Goal: Navigation & Orientation: Find specific page/section

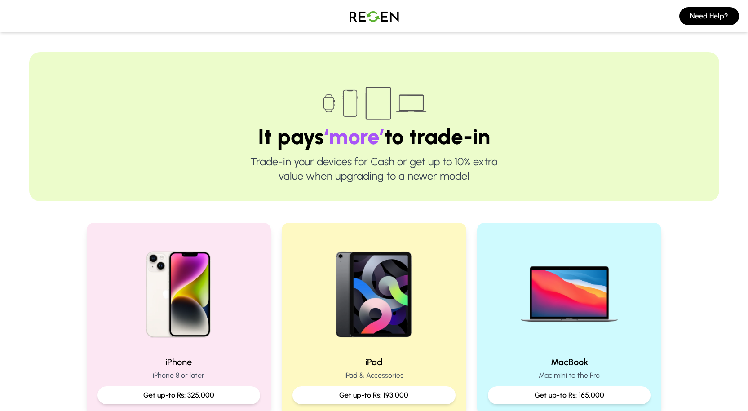
scroll to position [180, 0]
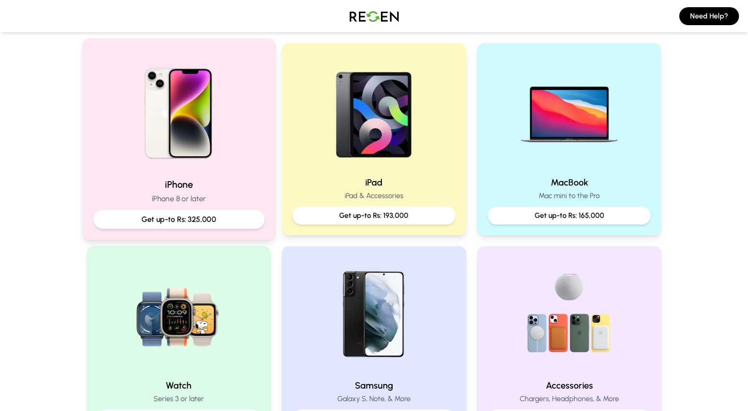
click at [207, 217] on p "Get up-to Rs: 325,000" at bounding box center [179, 219] width 156 height 11
